Goal: Transaction & Acquisition: Purchase product/service

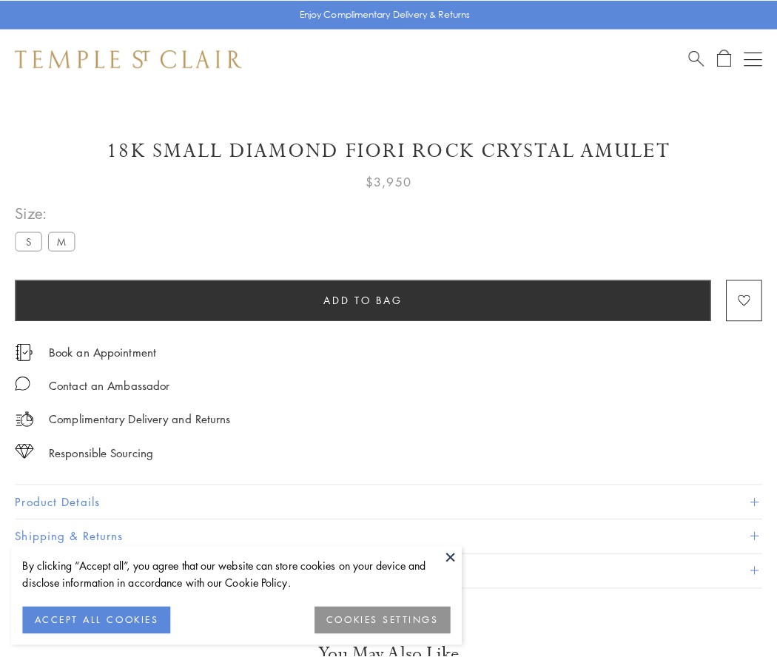
scroll to position [24, 0]
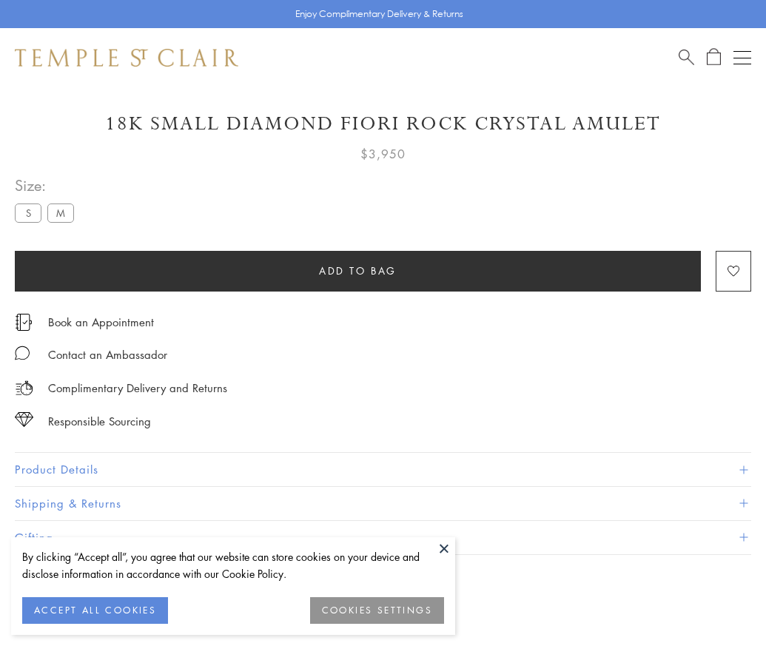
click at [358, 270] on span "Add to bag" at bounding box center [358, 271] width 78 height 16
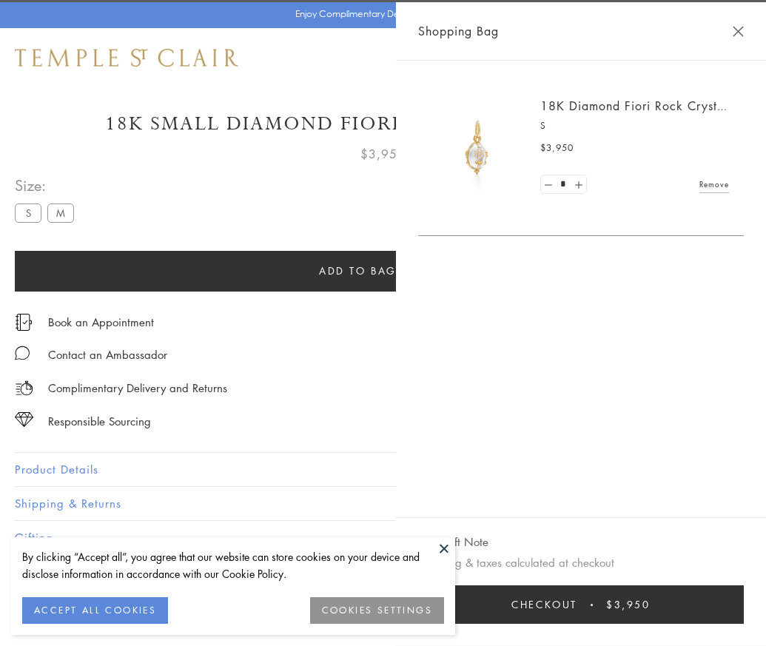
click at [744, 616] on button "Checkout $3,950" at bounding box center [581, 604] width 326 height 38
